Goal: Register for event/course

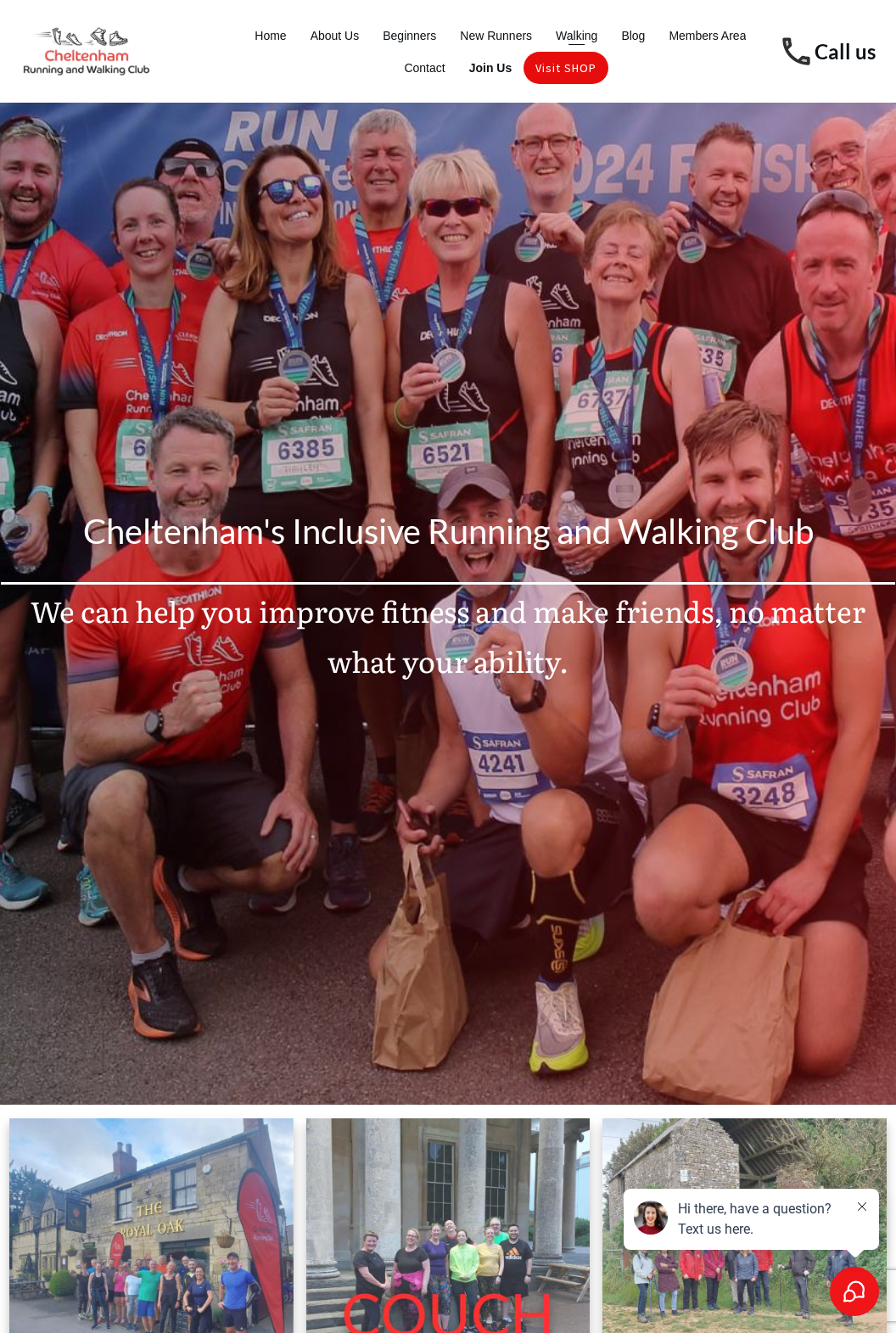
click at [572, 35] on span "Walking" at bounding box center [577, 35] width 42 height 24
click at [584, 28] on span "Walking" at bounding box center [577, 35] width 42 height 24
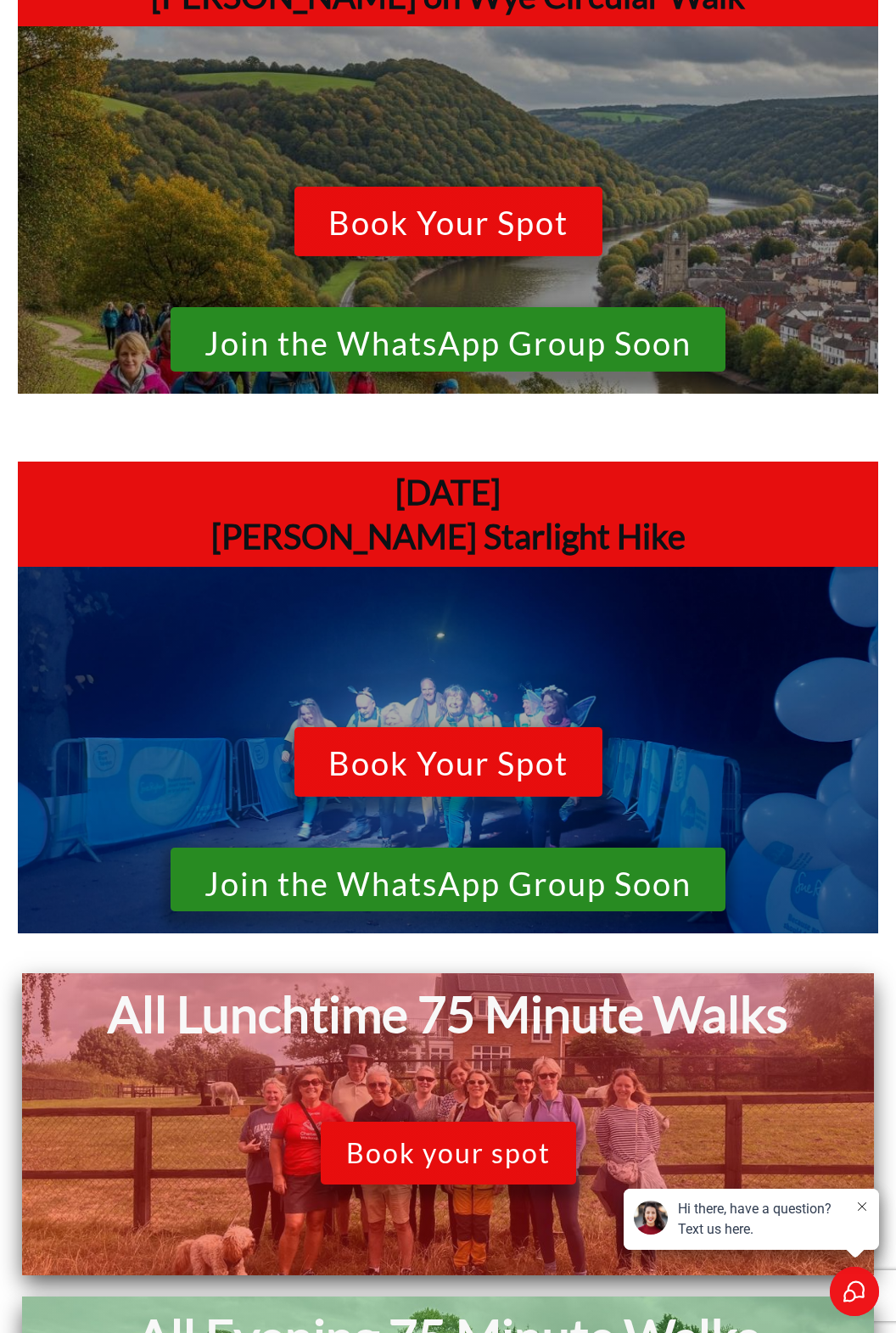
scroll to position [737, 0]
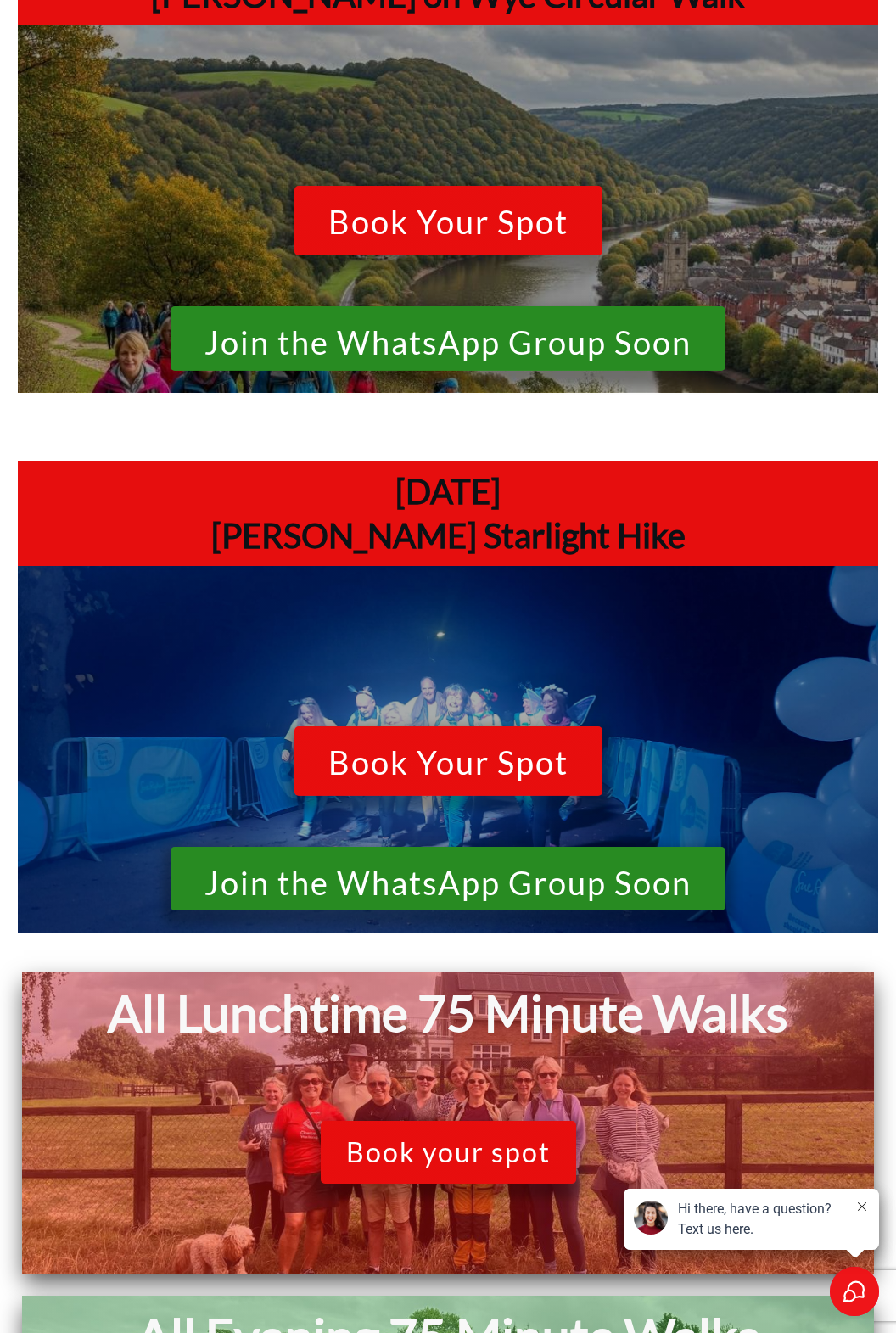
click at [391, 757] on span "Book Your Spot" at bounding box center [448, 765] width 240 height 41
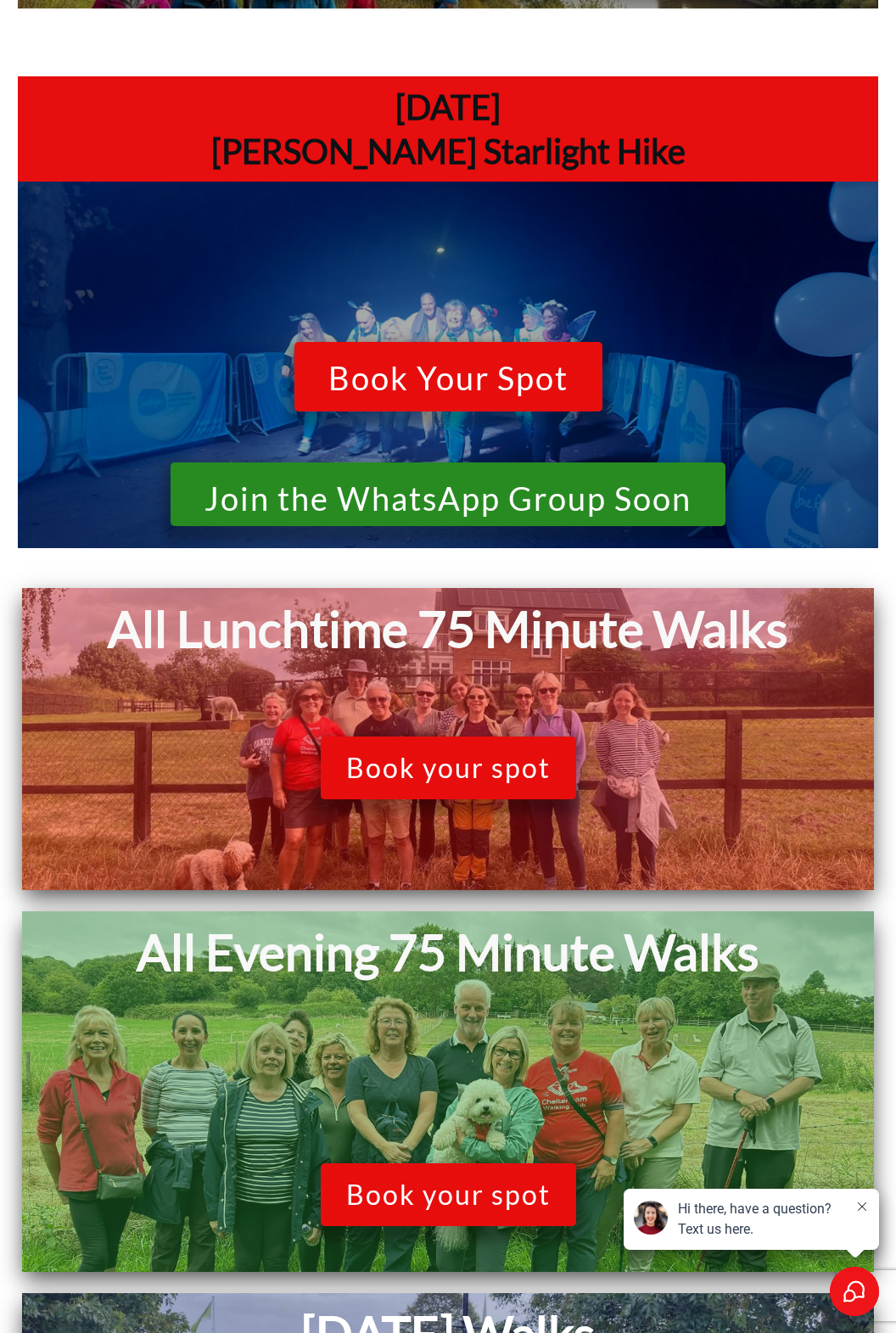
scroll to position [1123, 0]
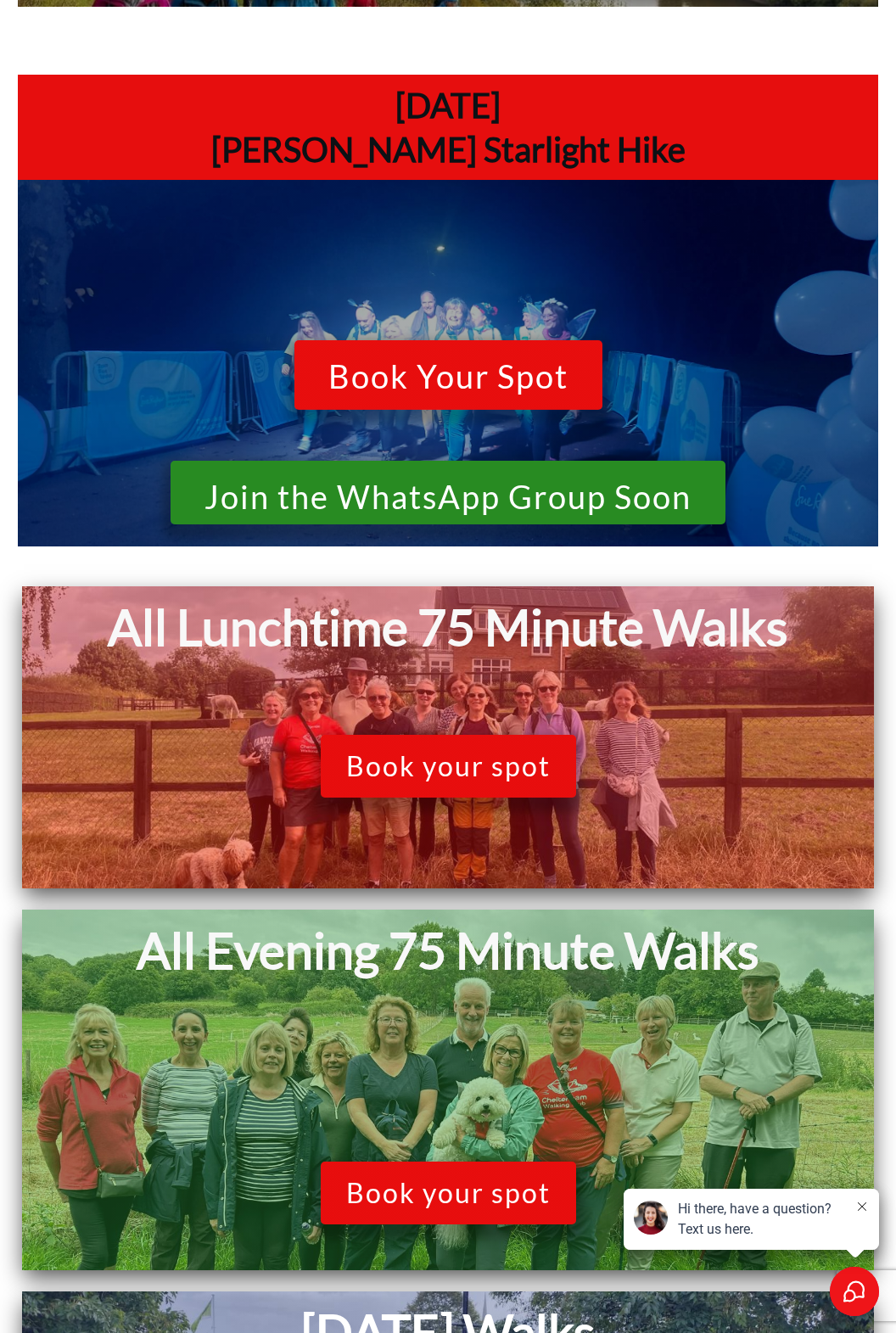
click at [380, 764] on span "Book your spot" at bounding box center [448, 767] width 204 height 32
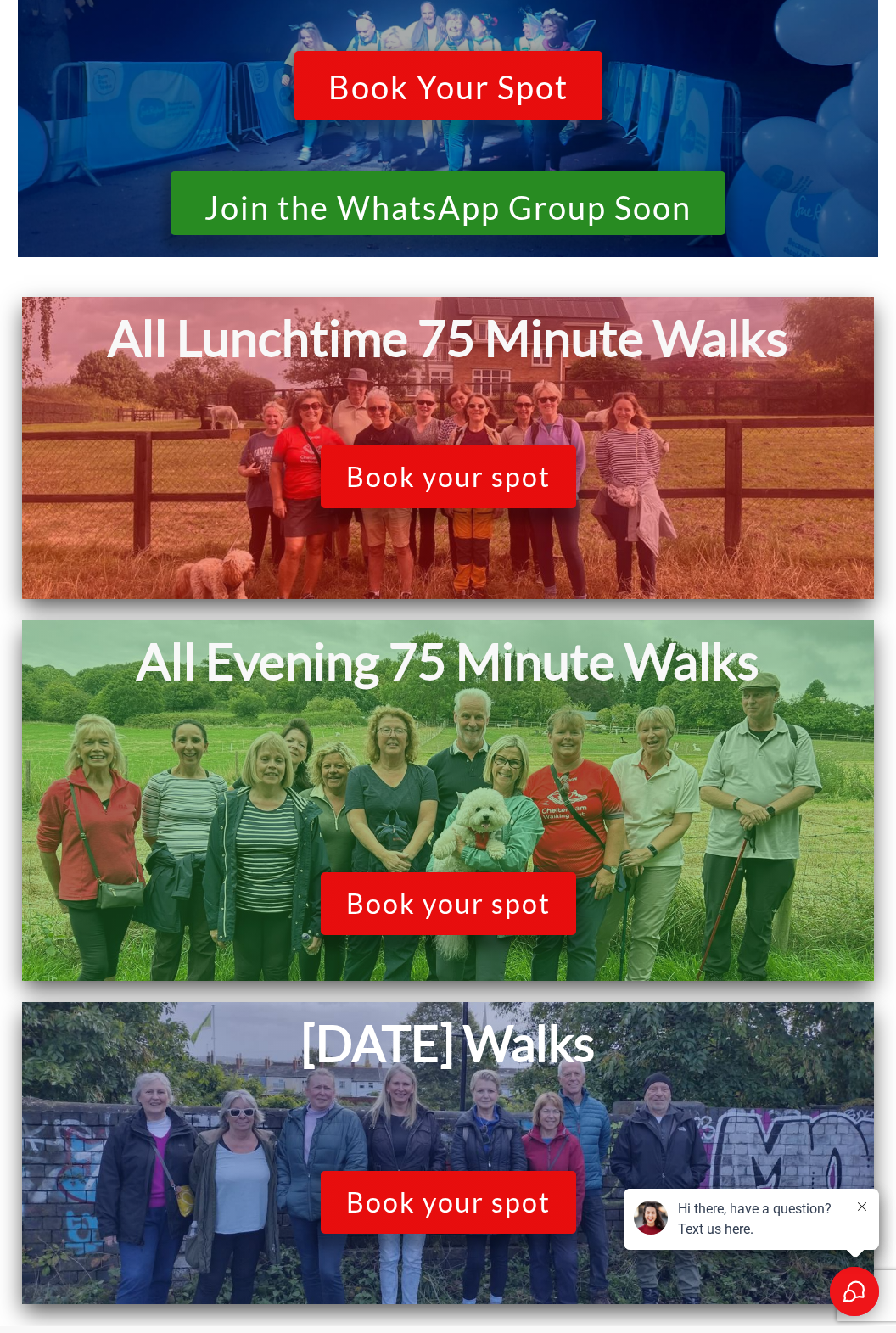
scroll to position [1416, 0]
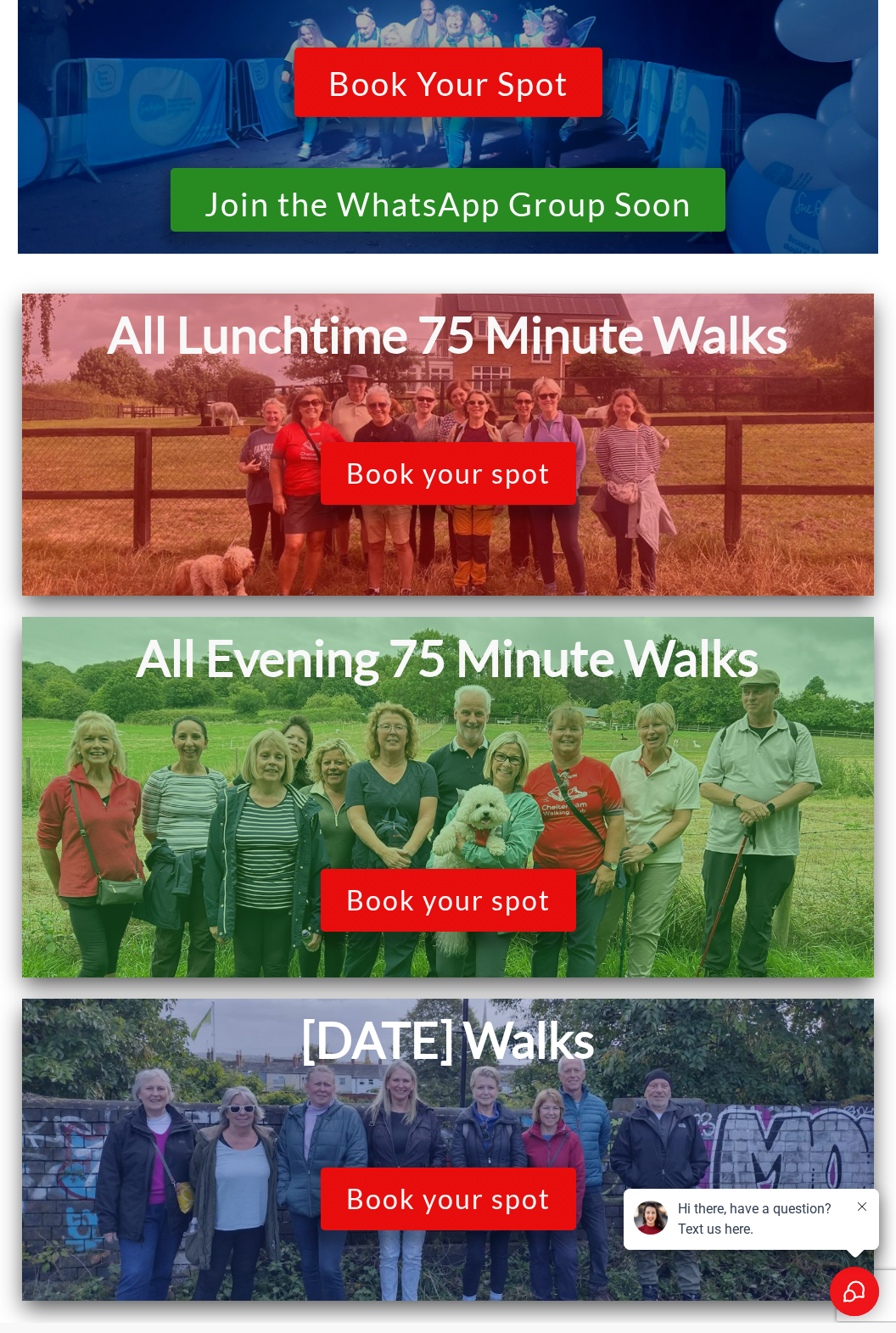
click at [398, 892] on span "Book your spot" at bounding box center [448, 900] width 204 height 32
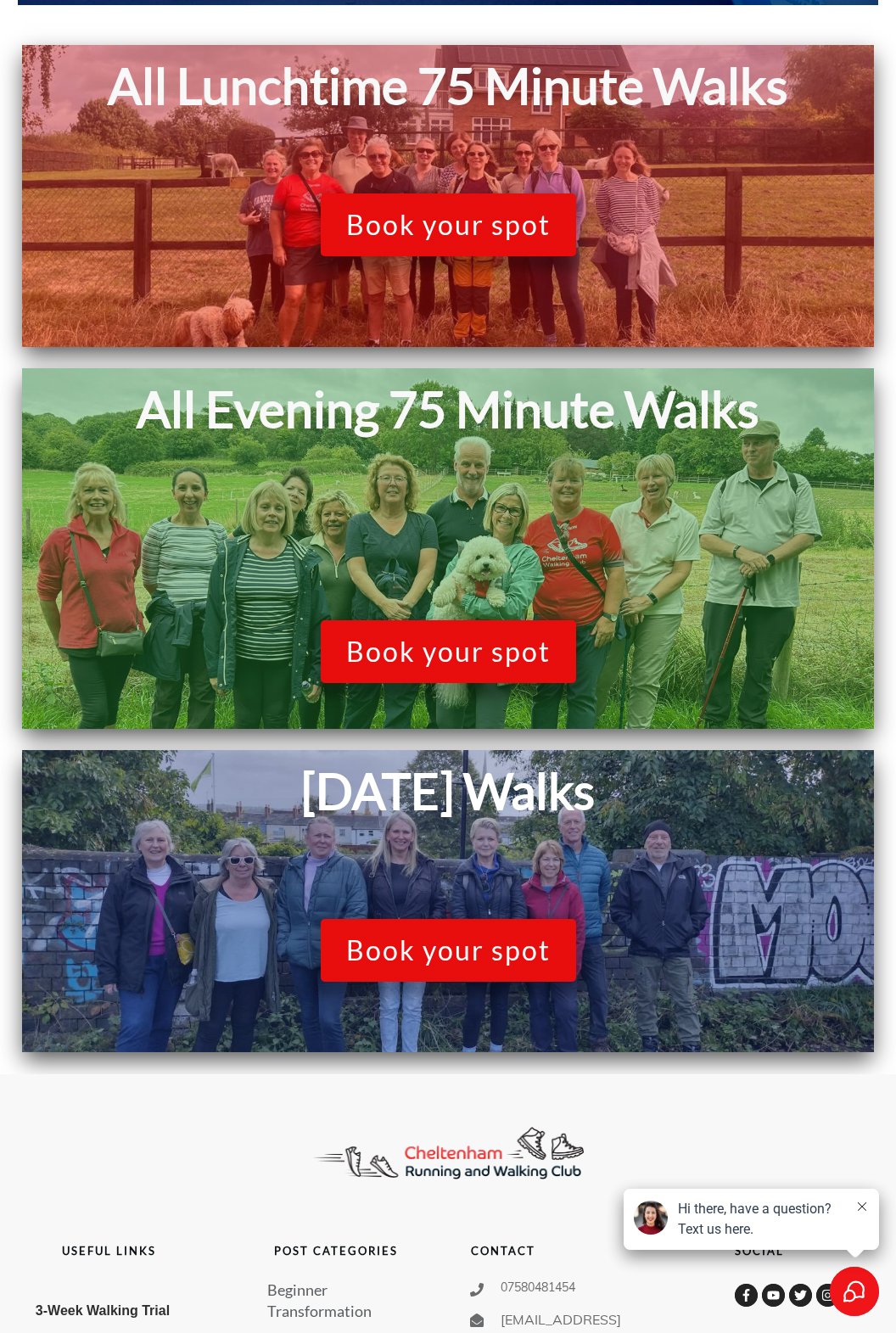
scroll to position [1667, 0]
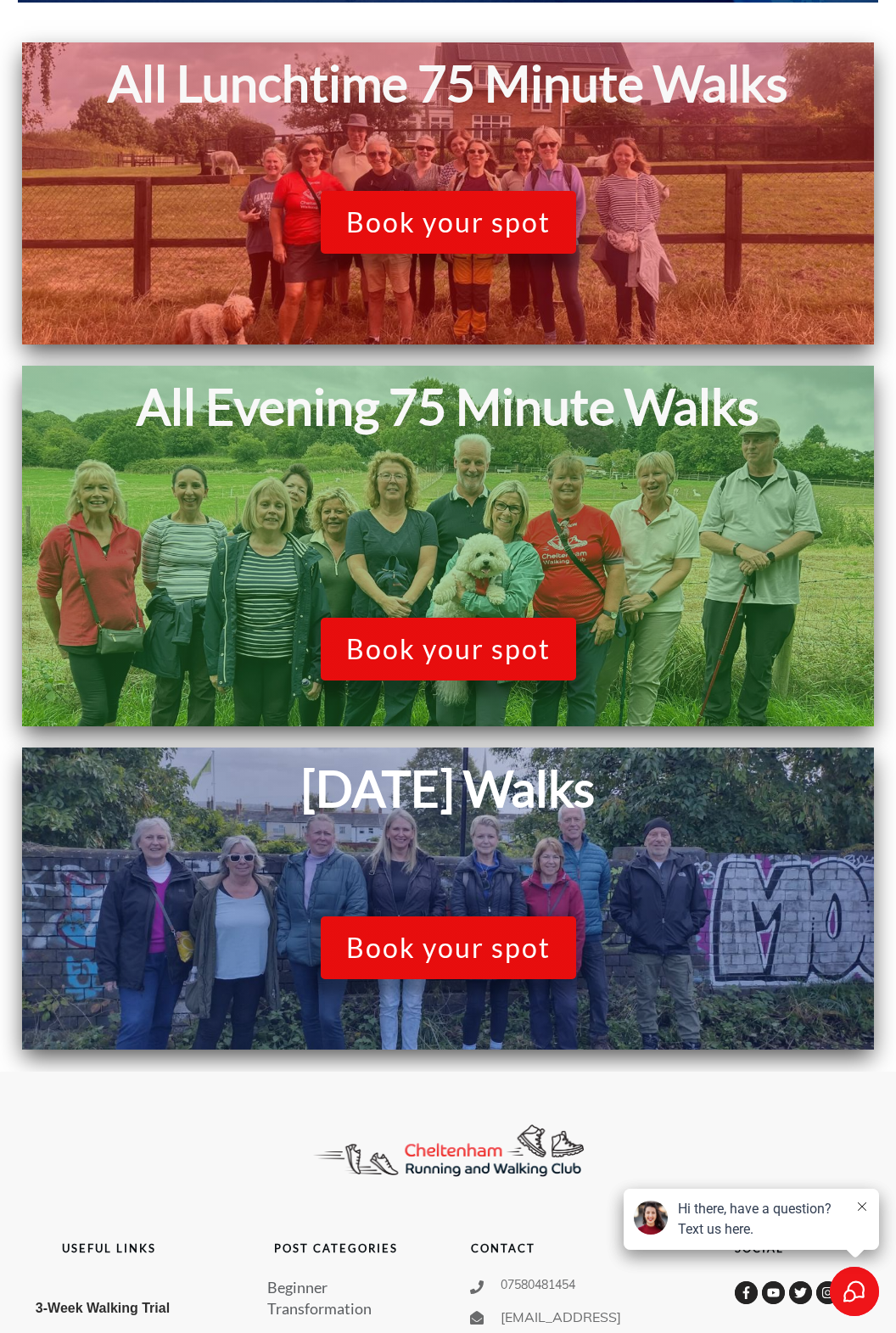
click at [405, 951] on span "Book your spot" at bounding box center [448, 948] width 204 height 32
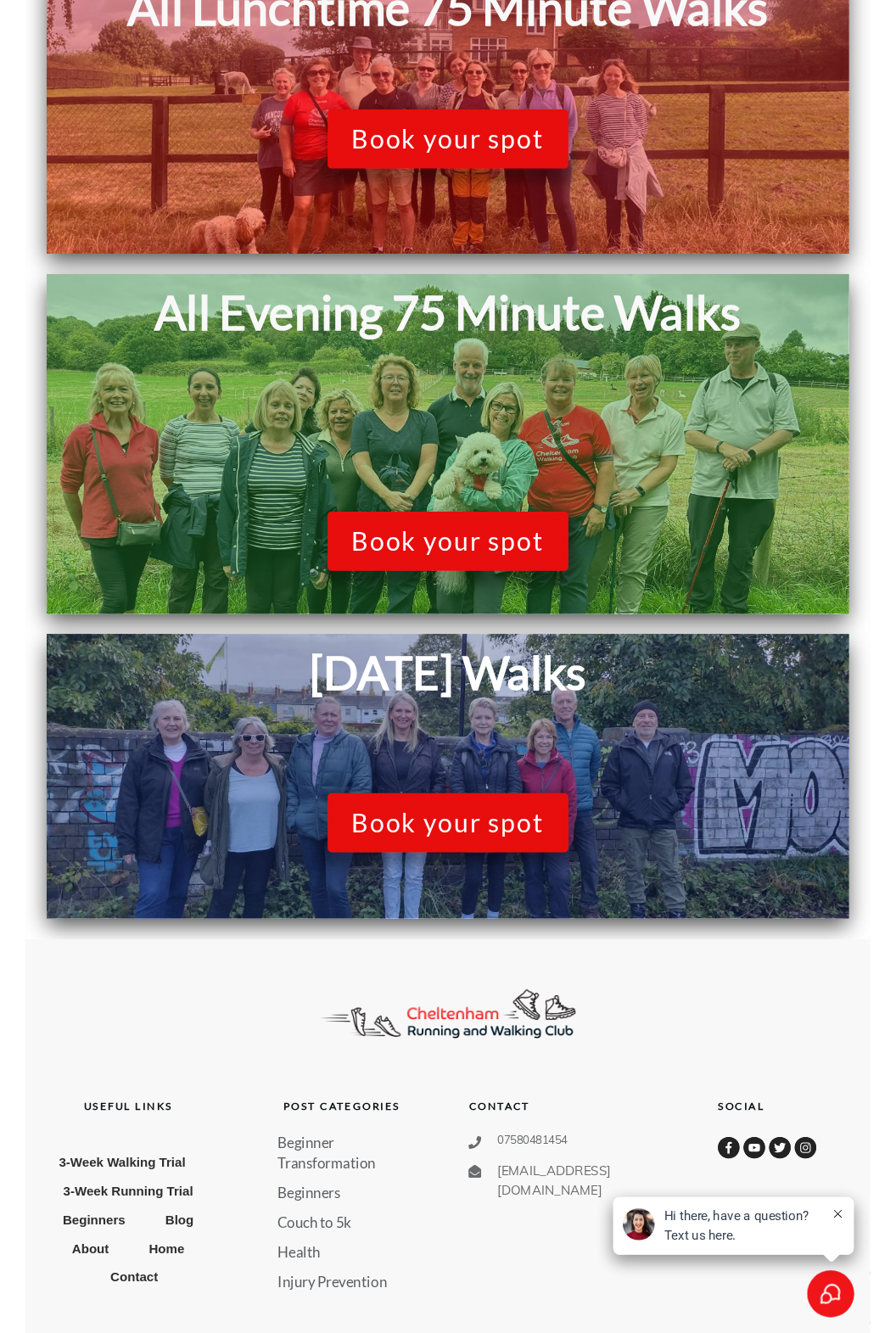
scroll to position [1749, 0]
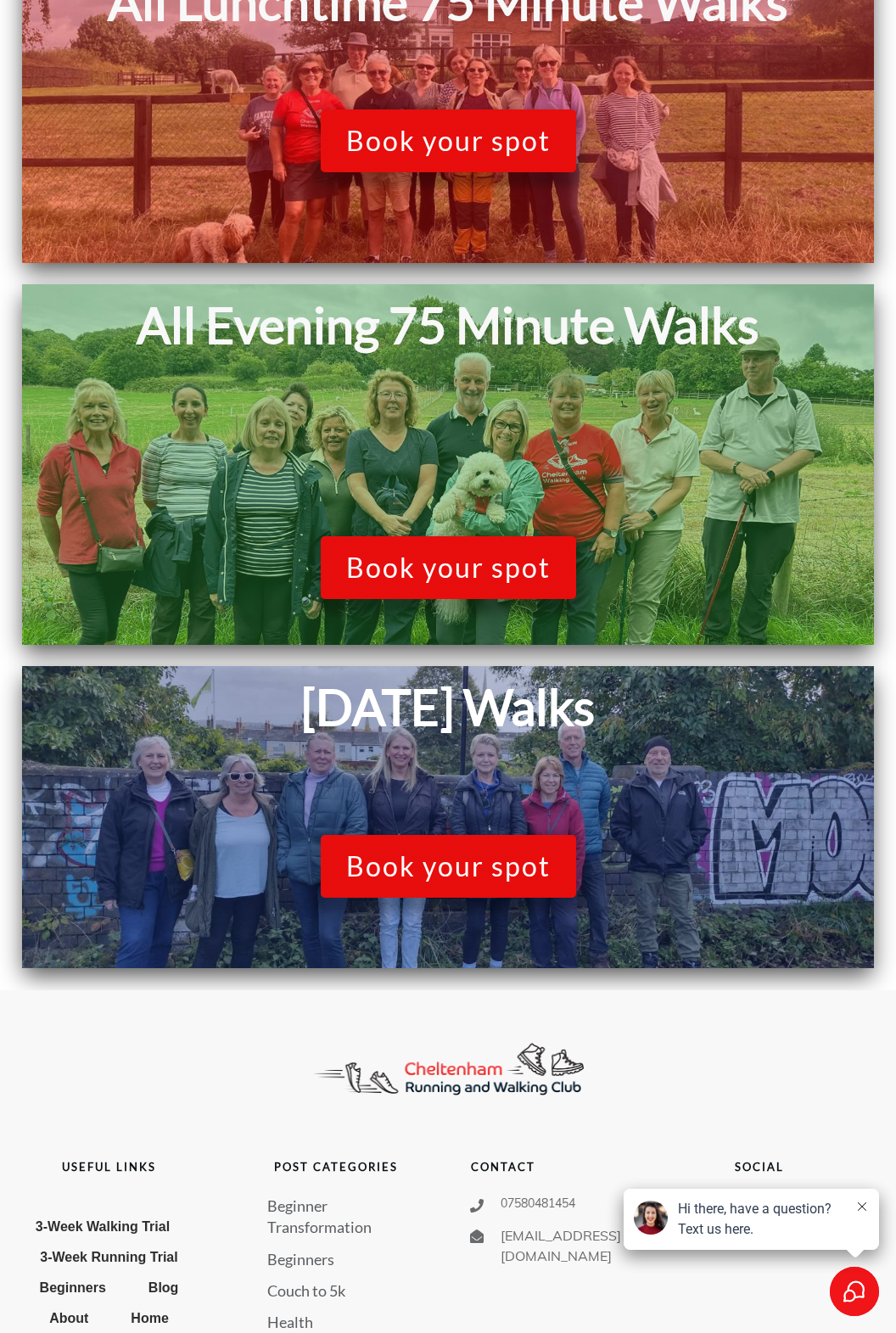
click at [405, 873] on span "Book your spot" at bounding box center [448, 867] width 204 height 32
